Goal: Find contact information: Find contact information

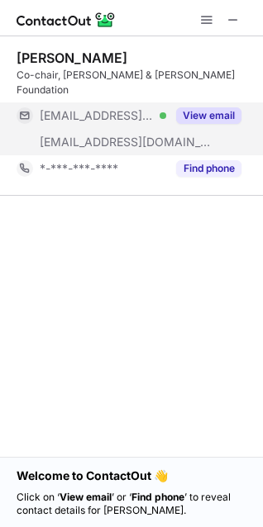
click at [219, 107] on button "View email" at bounding box center [208, 115] width 65 height 17
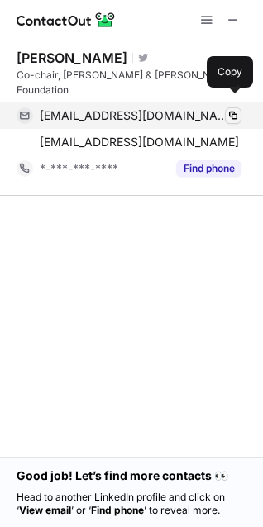
click at [235, 109] on span at bounding box center [232, 115] width 13 height 13
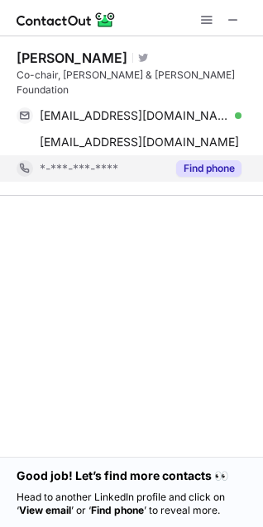
click at [214, 160] on button "Find phone" at bounding box center [208, 168] width 65 height 17
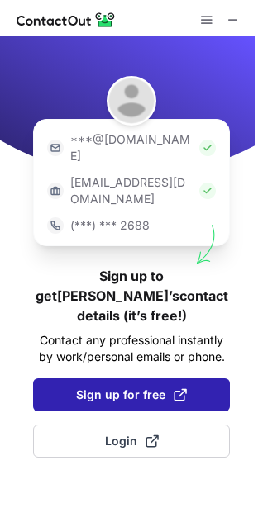
click at [183, 388] on span at bounding box center [179, 394] width 13 height 13
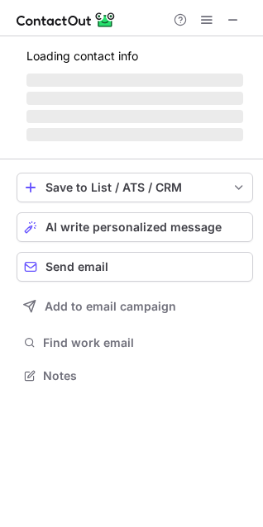
scroll to position [344, 263]
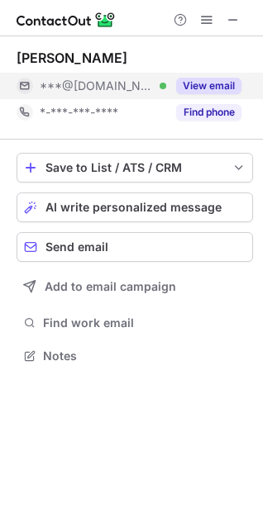
click at [213, 87] on button "View email" at bounding box center [208, 86] width 65 height 17
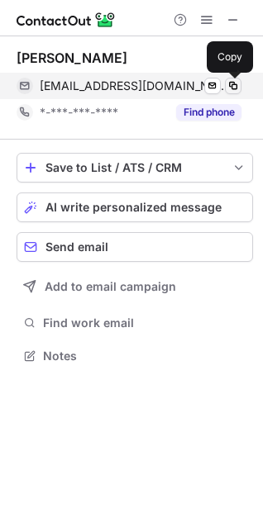
click at [234, 83] on span at bounding box center [232, 85] width 13 height 13
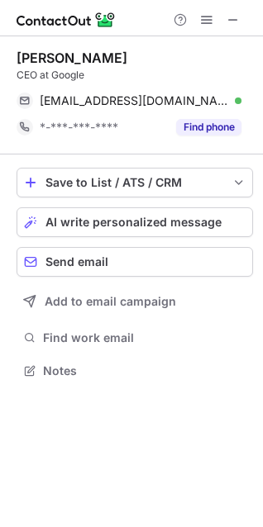
scroll to position [358, 263]
